Goal: Information Seeking & Learning: Learn about a topic

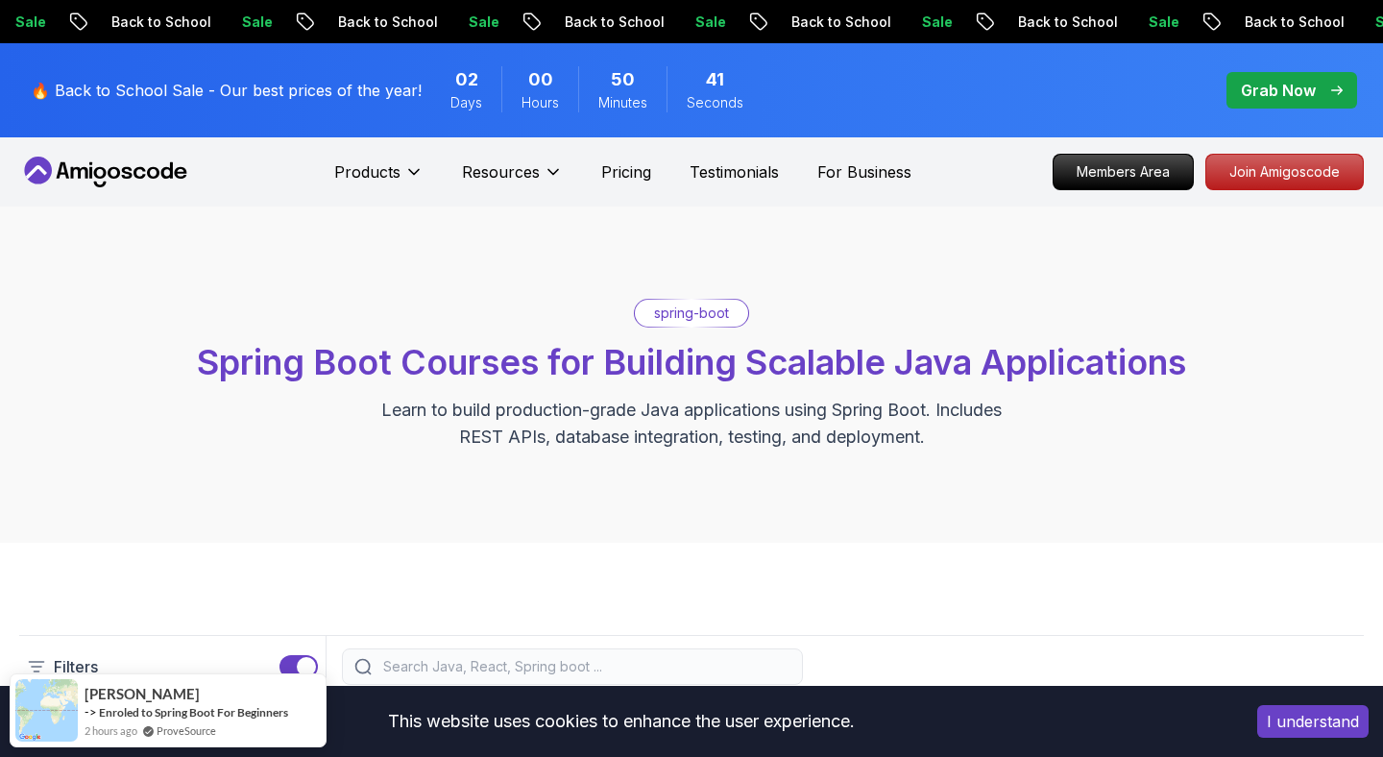
click at [427, 359] on span "Spring Boot Courses for Building Scalable Java Applications" at bounding box center [692, 362] width 990 height 42
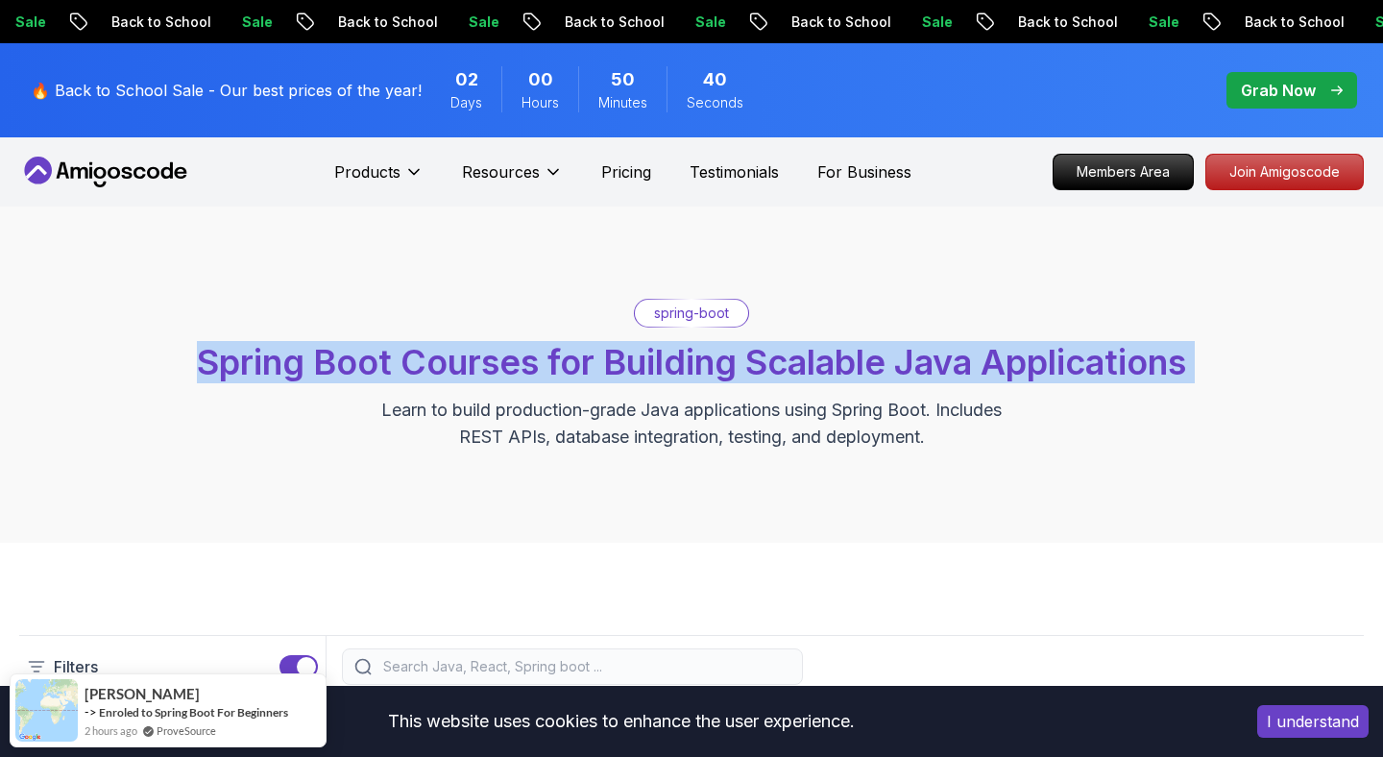
click at [870, 447] on p "Learn to build production-grade Java applications using Spring Boot. Includes R…" at bounding box center [692, 424] width 646 height 54
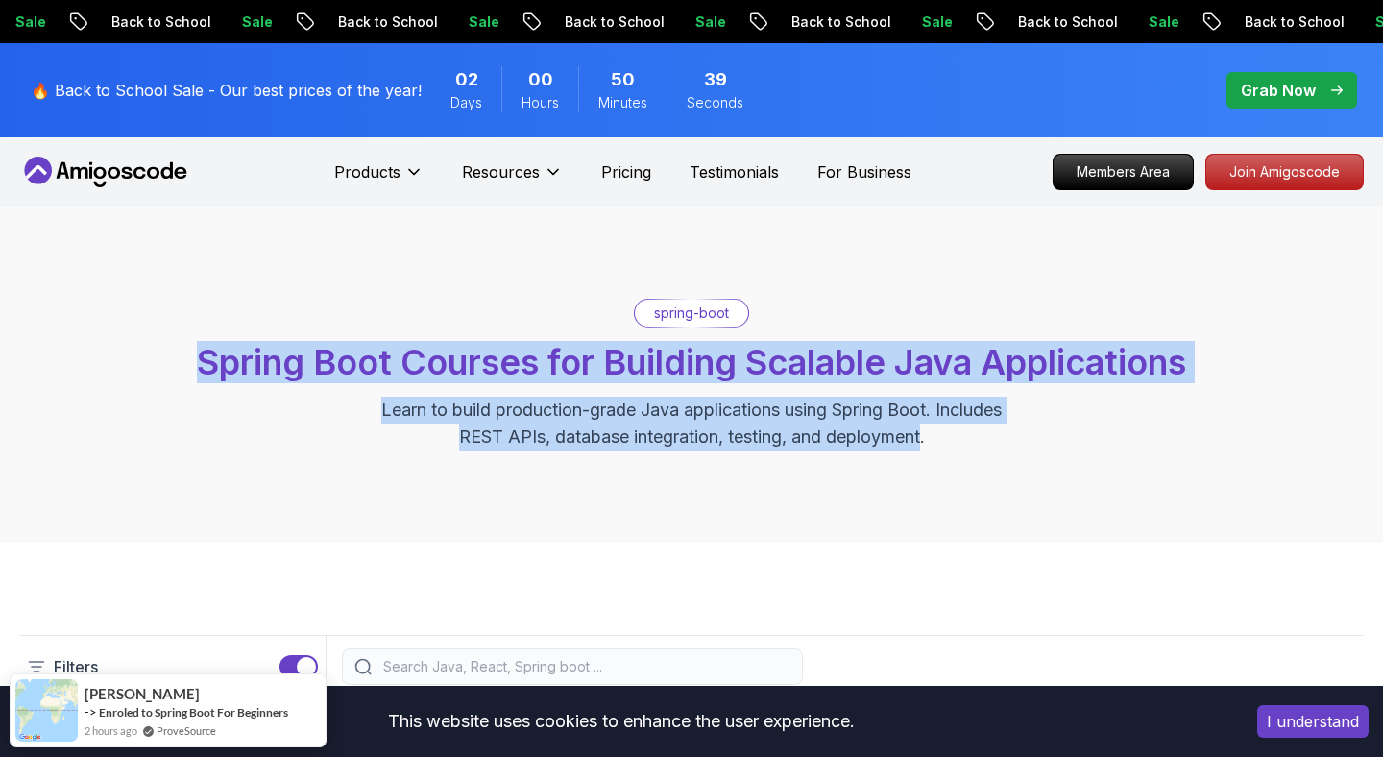
drag, startPoint x: 925, startPoint y: 444, endPoint x: 834, endPoint y: 247, distance: 217.1
click at [834, 247] on div "spring-boot Spring Boot Courses for Building Scalable Java Applications Learn t…" at bounding box center [691, 375] width 1383 height 336
click at [982, 528] on div "spring-boot Spring Boot Courses for Building Scalable Java Applications Learn t…" at bounding box center [691, 375] width 1383 height 336
drag, startPoint x: 955, startPoint y: 433, endPoint x: 950, endPoint y: 262, distance: 171.1
click at [950, 262] on div "spring-boot Spring Boot Courses for Building Scalable Java Applications Learn t…" at bounding box center [691, 375] width 1383 height 336
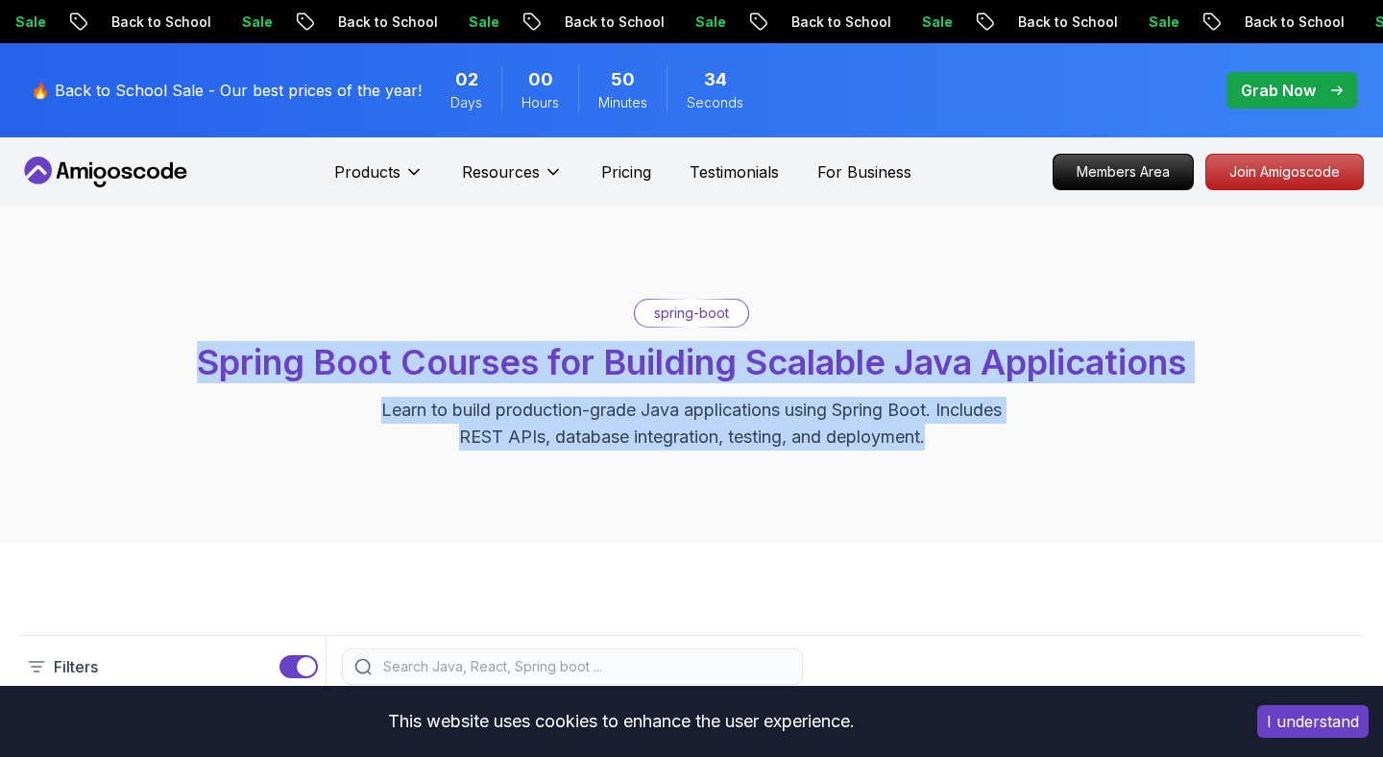
drag, startPoint x: 957, startPoint y: 483, endPoint x: 957, endPoint y: 281, distance: 202.7
click at [957, 281] on div "spring-boot Spring Boot Courses for Building Scalable Java Applications Learn t…" at bounding box center [691, 375] width 1383 height 336
click at [1035, 491] on div "spring-boot Spring Boot Courses for Building Scalable Java Applications Learn t…" at bounding box center [691, 375] width 1383 height 336
